Goal: Transaction & Acquisition: Purchase product/service

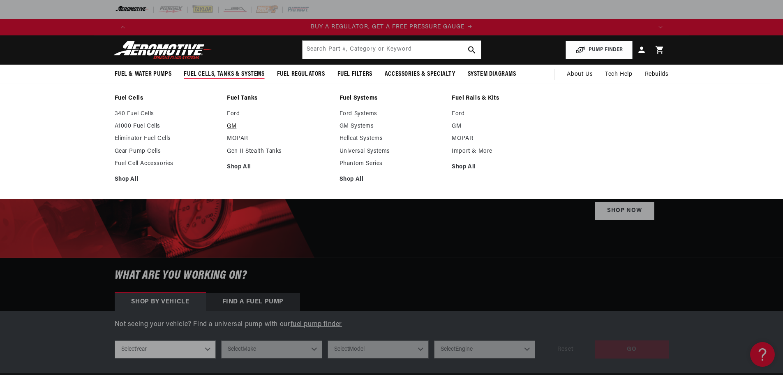
click at [234, 127] on link "GM" at bounding box center [279, 126] width 104 height 7
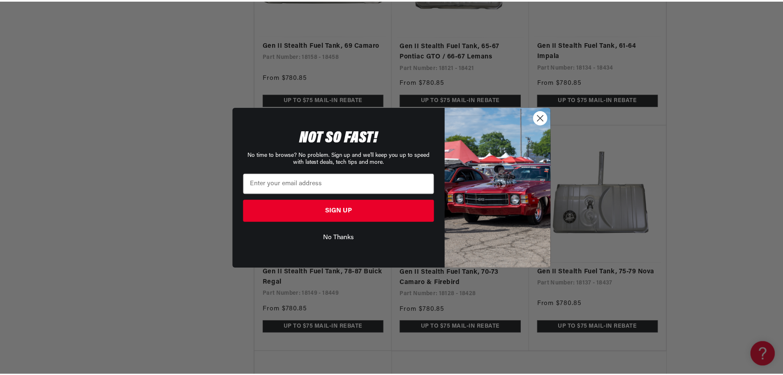
scroll to position [0, 1043]
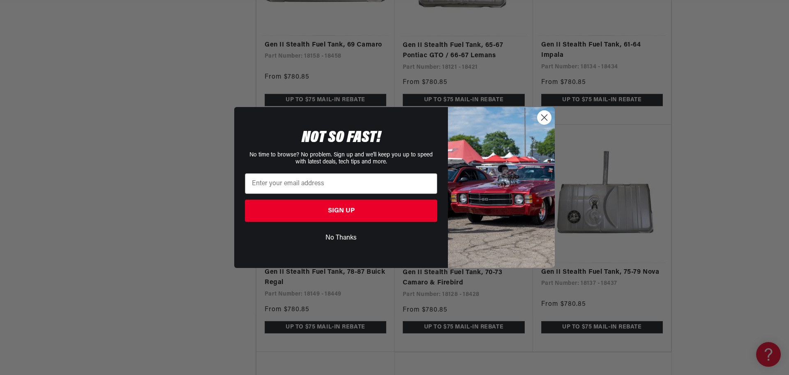
click at [540, 120] on circle "Close dialog" at bounding box center [545, 118] width 14 height 14
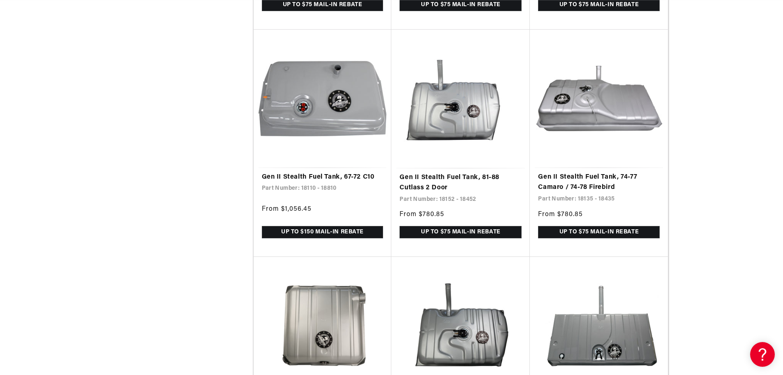
scroll to position [0, 0]
click at [293, 183] on link "Gen II Stealth Fuel Tank, 67-72 C10" at bounding box center [323, 177] width 122 height 11
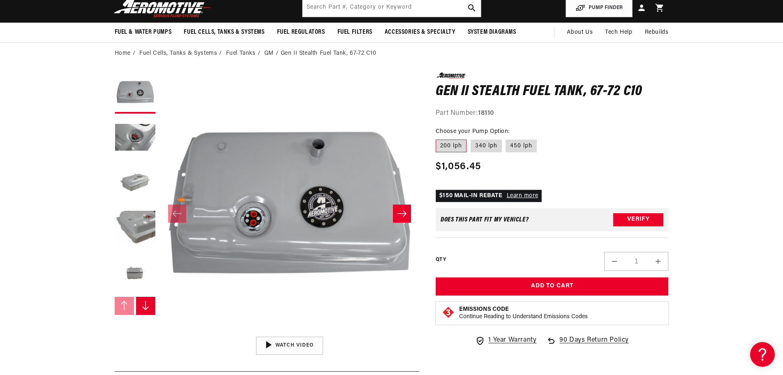
scroll to position [82, 0]
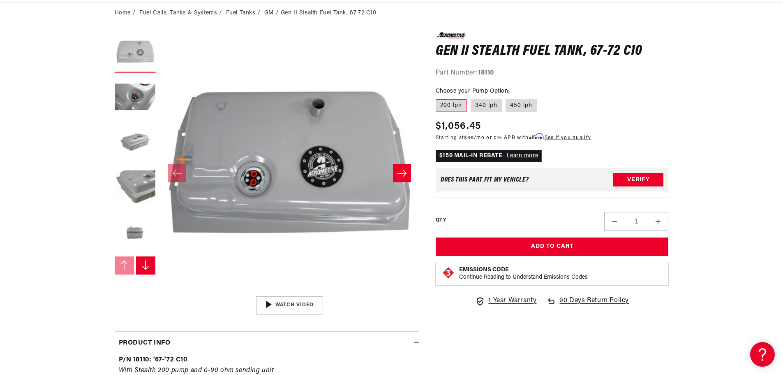
click at [134, 50] on button "Load image 1 in gallery view" at bounding box center [135, 52] width 41 height 41
click at [139, 99] on button "Load image 2 in gallery view" at bounding box center [135, 97] width 41 height 41
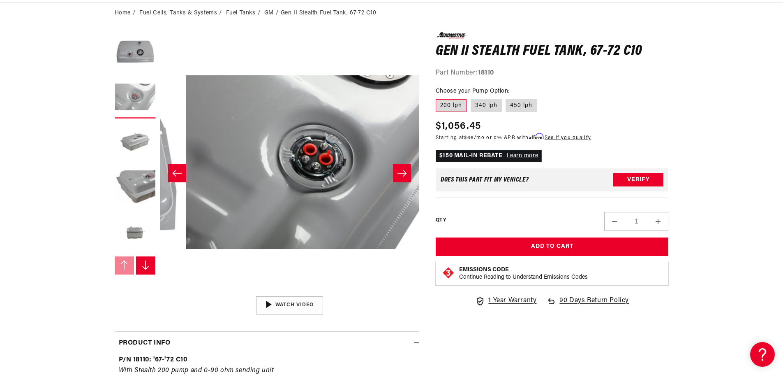
scroll to position [0, 259]
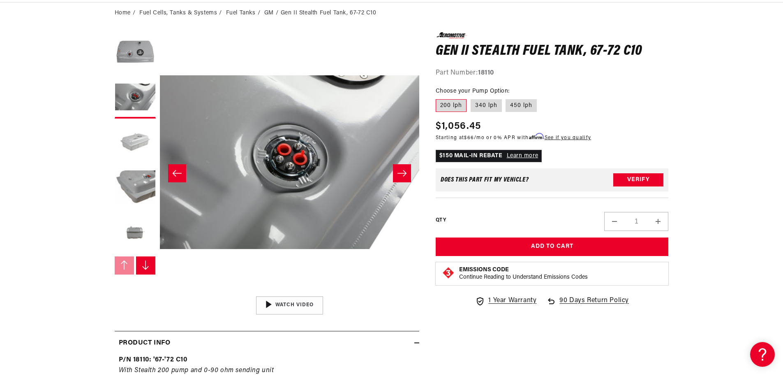
click at [138, 135] on button "Load image 3 in gallery view" at bounding box center [135, 143] width 41 height 41
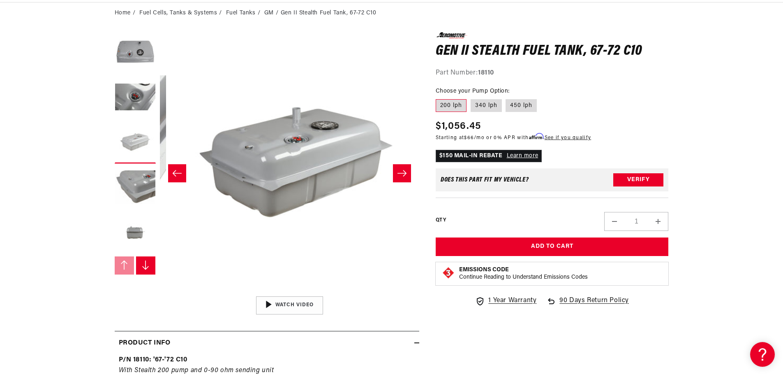
scroll to position [0, 519]
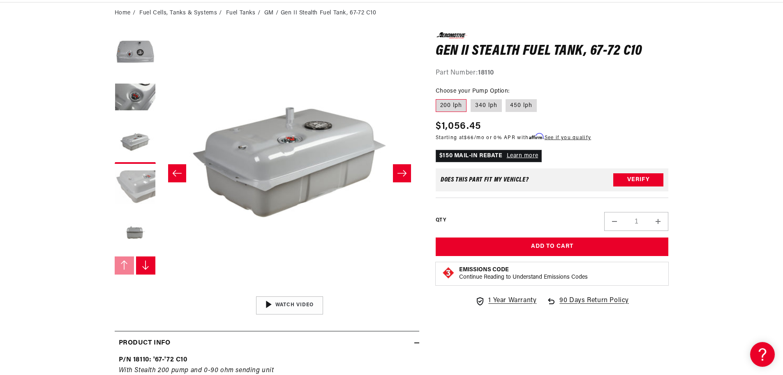
click at [140, 180] on button "Load image 4 in gallery view" at bounding box center [135, 188] width 41 height 41
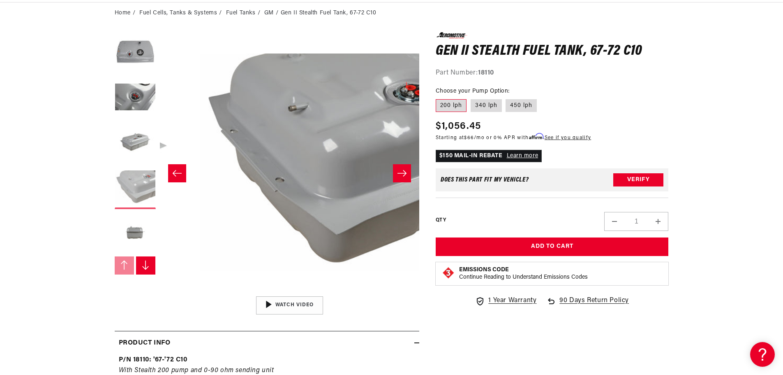
scroll to position [0, 779]
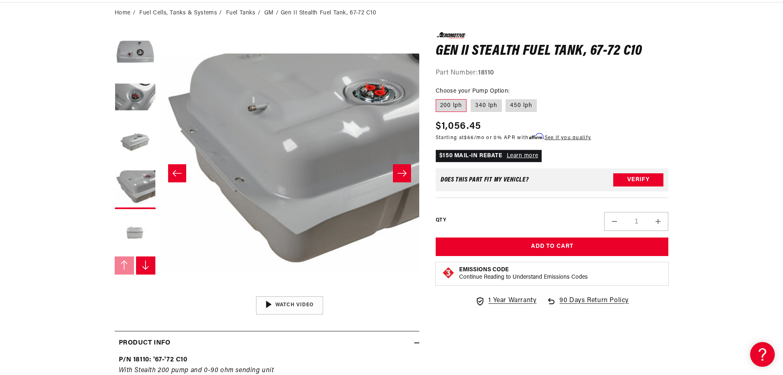
click at [136, 232] on button "Load image 5 in gallery view" at bounding box center [135, 233] width 41 height 41
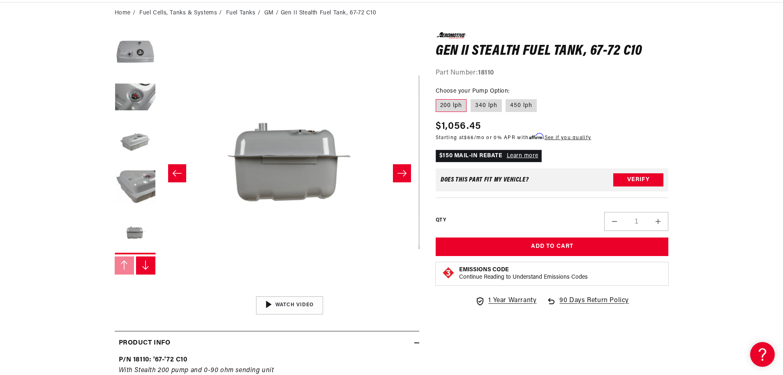
scroll to position [0, 833]
click at [146, 263] on icon "Slide right" at bounding box center [145, 265] width 8 height 10
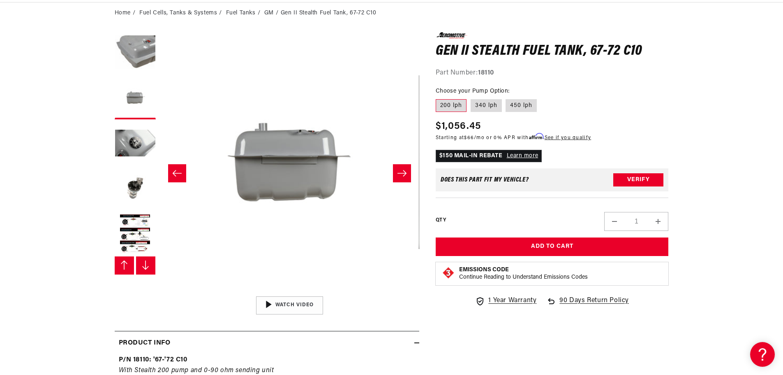
scroll to position [136, 0]
click at [138, 232] on button "Load image 8 in gallery view" at bounding box center [135, 233] width 41 height 41
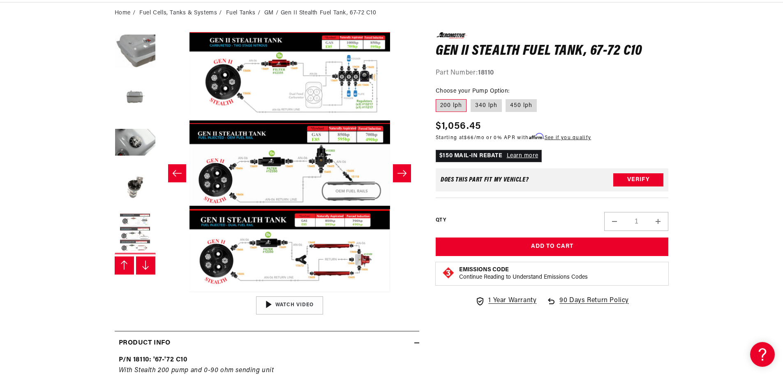
scroll to position [0, 1817]
click at [131, 185] on button "Load image 7 in gallery view" at bounding box center [135, 188] width 41 height 41
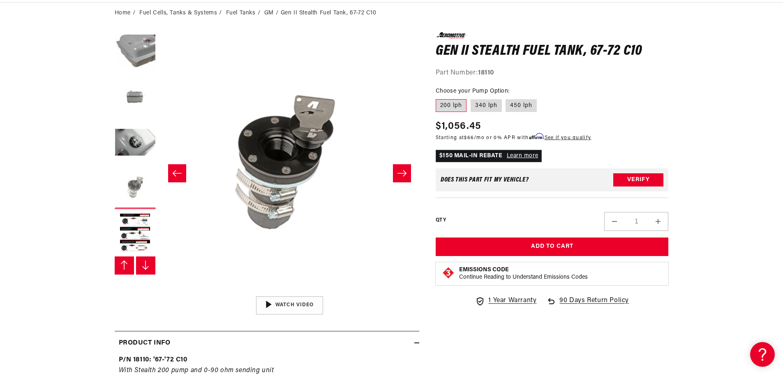
scroll to position [0, 1557]
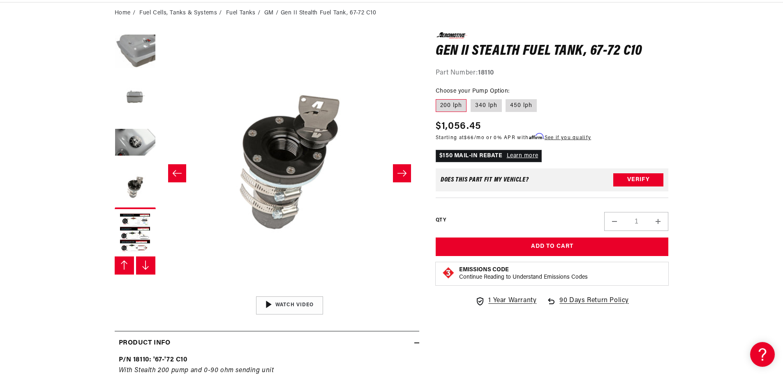
click at [146, 269] on icon "Slide right" at bounding box center [145, 265] width 8 height 10
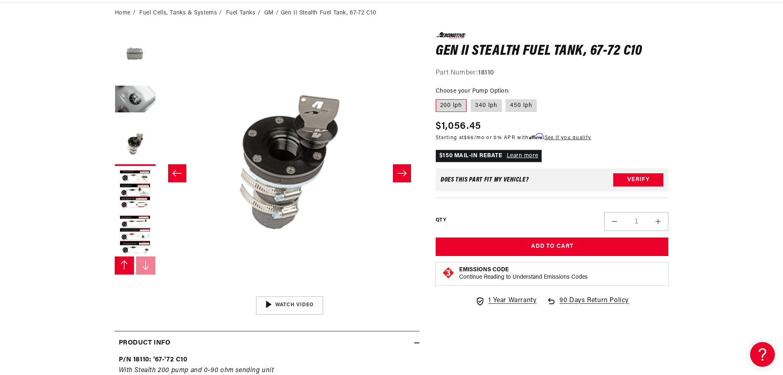
scroll to position [181, 0]
click at [142, 246] on button "Load image 9 in gallery view" at bounding box center [135, 233] width 41 height 41
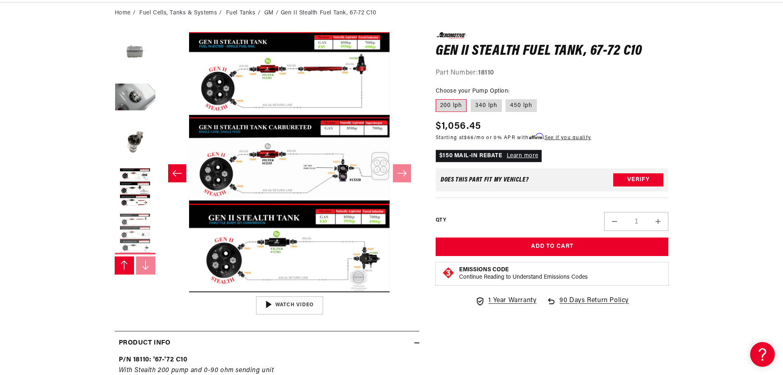
scroll to position [0, 0]
click at [140, 189] on button "Load image 8 in gallery view" at bounding box center [135, 188] width 41 height 41
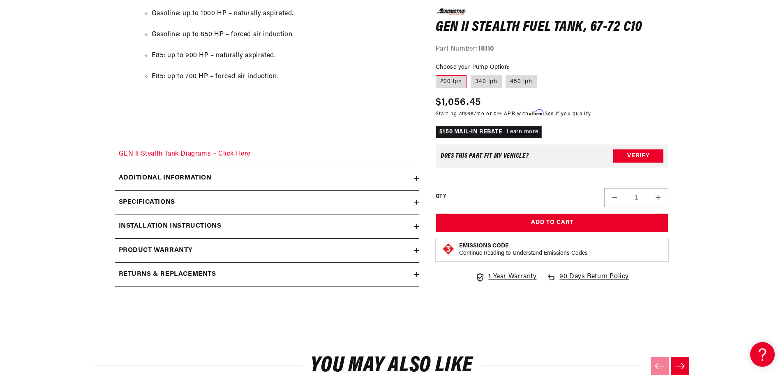
click at [414, 201] on icon at bounding box center [416, 201] width 5 height 5
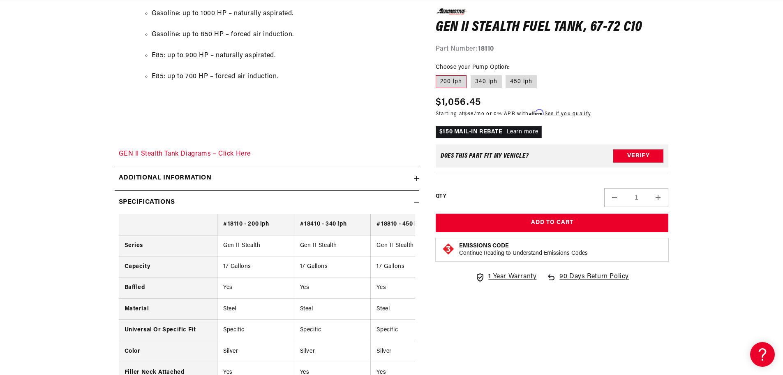
click at [414, 203] on icon at bounding box center [416, 201] width 5 height 5
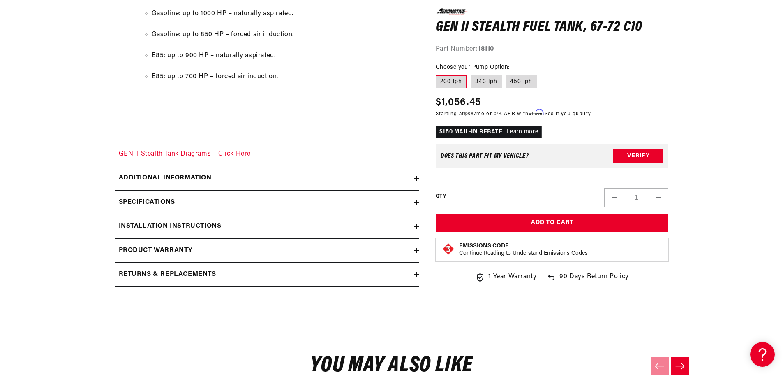
click at [416, 178] on icon at bounding box center [416, 178] width 5 height 5
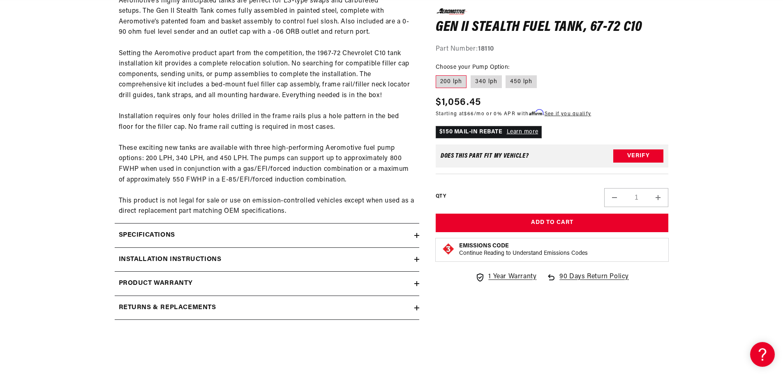
click at [414, 233] on icon at bounding box center [416, 235] width 5 height 5
